Goal: Task Accomplishment & Management: Complete application form

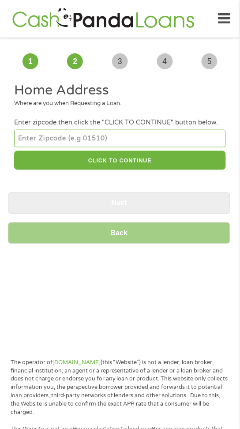
click at [39, 140] on input "number" at bounding box center [120, 139] width 212 height 18
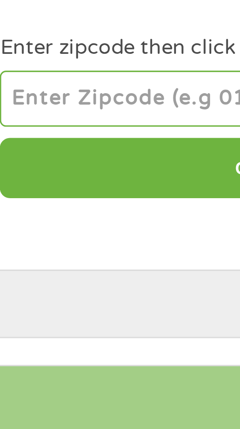
type input "63089"
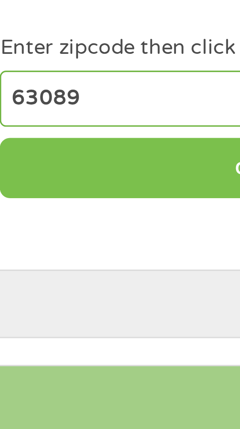
click at [68, 159] on button "CLICK TO CONTINUE" at bounding box center [120, 160] width 212 height 19
type input "63089"
type input "[GEOGRAPHIC_DATA]"
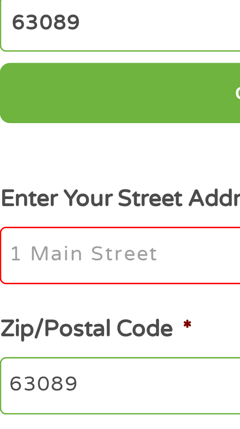
click at [35, 215] on input "Enter Your Street Address *" at bounding box center [120, 212] width 212 height 19
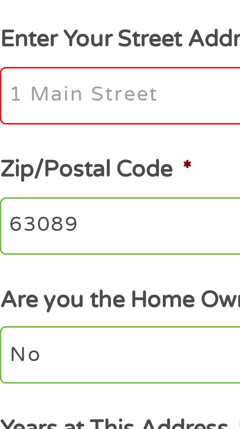
type input "698 Highway AT"
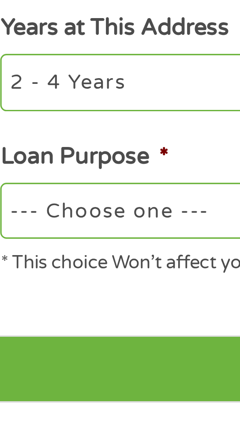
scroll to position [14, 0]
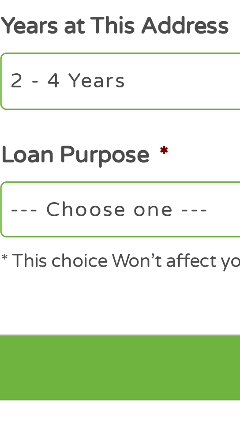
click at [31, 363] on select "--- Choose one --- Pay Bills Debt Consolidation Home Improvement Major Purchase…" at bounding box center [120, 361] width 212 height 18
select select "carloan"
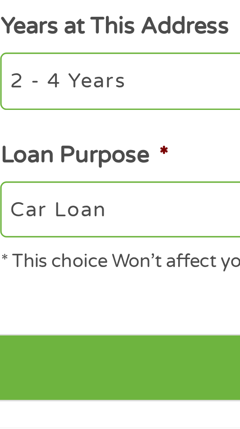
click at [14, 353] on select "--- Choose one --- Pay Bills Debt Consolidation Home Improvement Major Purchase…" at bounding box center [120, 361] width 212 height 18
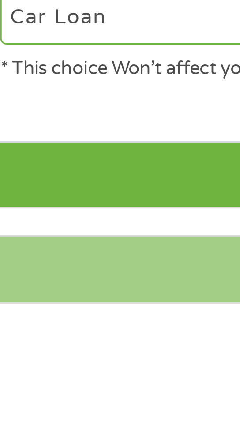
scroll to position [48, 0]
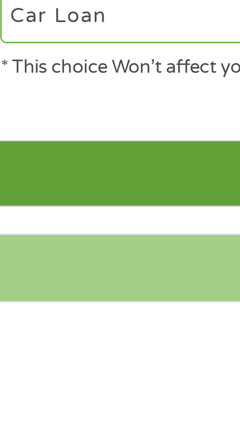
click at [36, 373] on input "Next" at bounding box center [119, 377] width 223 height 22
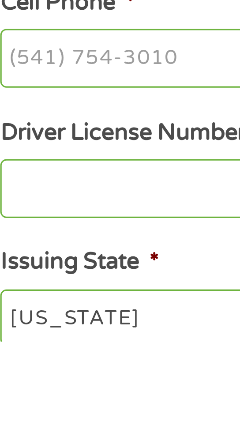
scroll to position [0, 0]
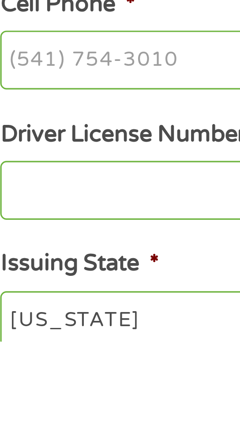
click at [28, 341] on input "Cell Phone *" at bounding box center [120, 340] width 212 height 19
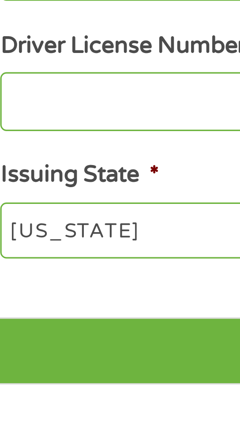
scroll to position [47, 0]
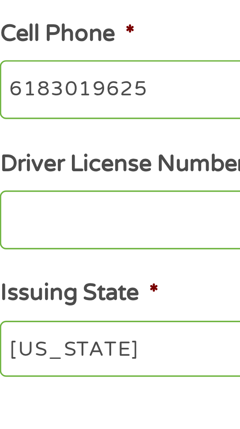
type input "[PHONE_NUMBER]"
type input "[PERSON_NAME]"
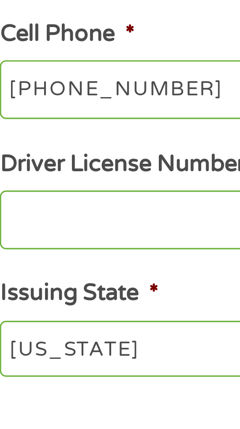
type input "[PERSON_NAME]"
type input "[EMAIL_ADDRESS][DOMAIN_NAME]"
click at [28, 336] on input "Driver License Number *" at bounding box center [120, 334] width 212 height 19
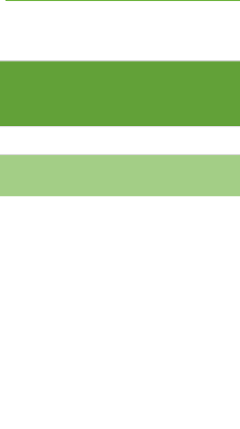
type input "QS800491846"
click at [31, 400] on input "Next" at bounding box center [119, 397] width 223 height 22
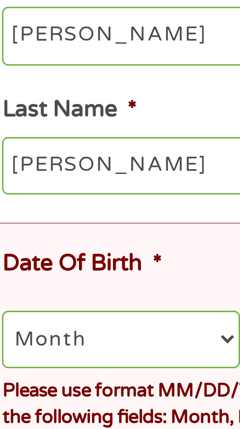
scroll to position [0, 0]
